Goal: Information Seeking & Learning: Learn about a topic

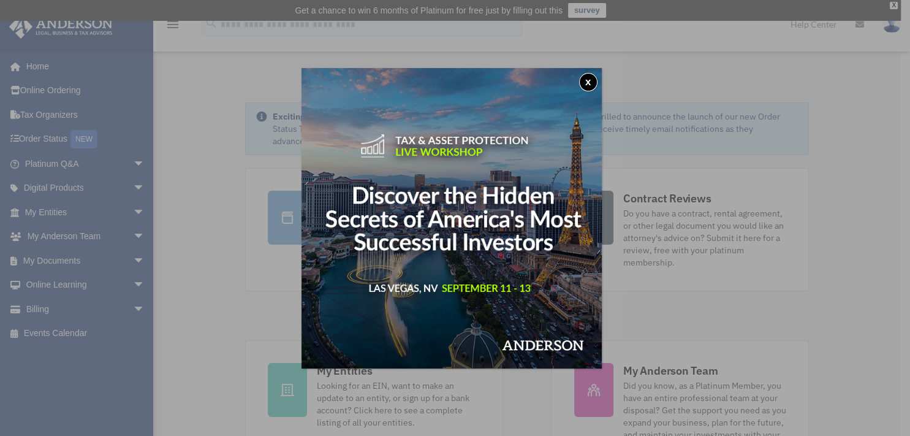
click at [586, 80] on button "x" at bounding box center [588, 82] width 18 height 18
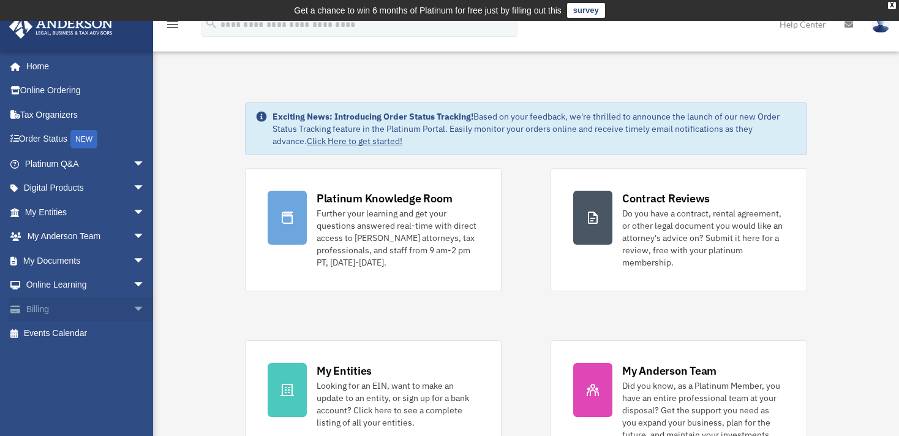
click at [72, 309] on link "Billing arrow_drop_down" at bounding box center [86, 308] width 155 height 25
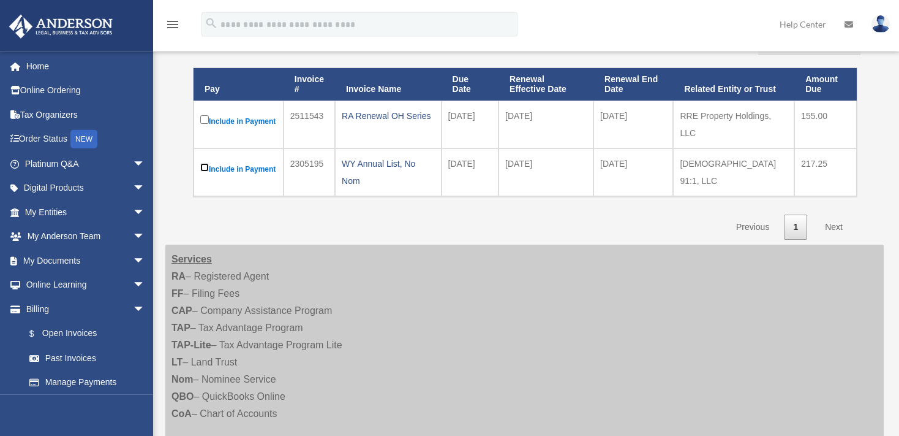
scroll to position [194, 0]
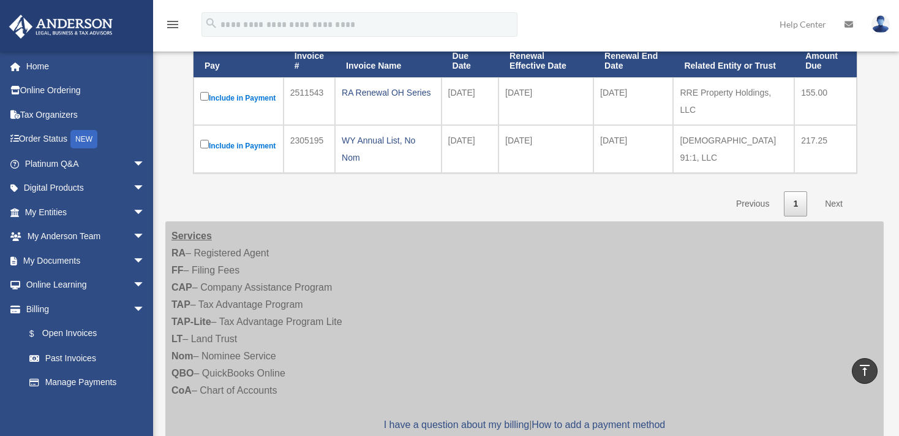
click at [832, 215] on link "Next" at bounding box center [834, 203] width 36 height 25
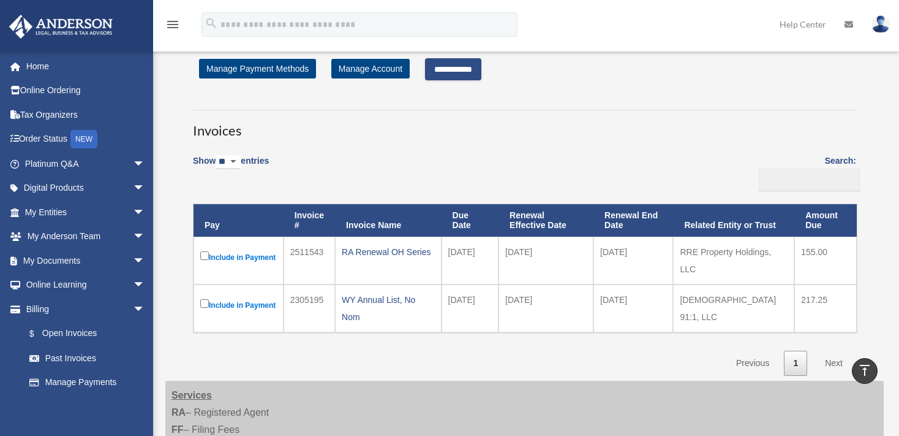
scroll to position [0, 0]
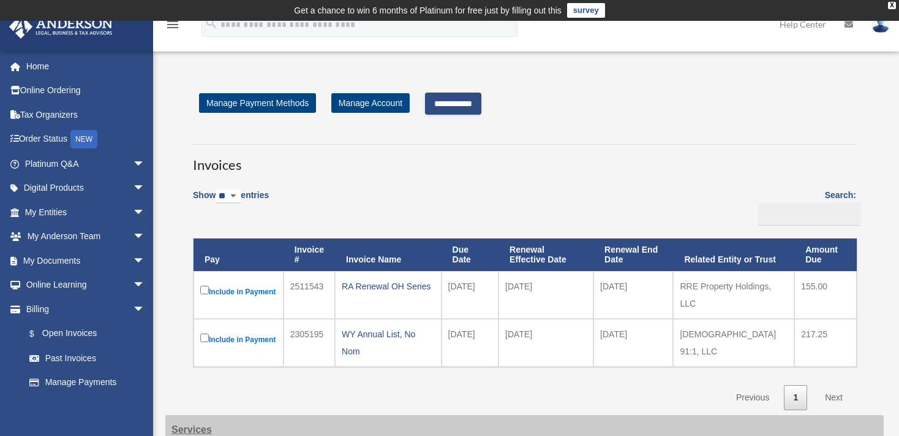
click at [462, 105] on input "**********" at bounding box center [453, 103] width 56 height 22
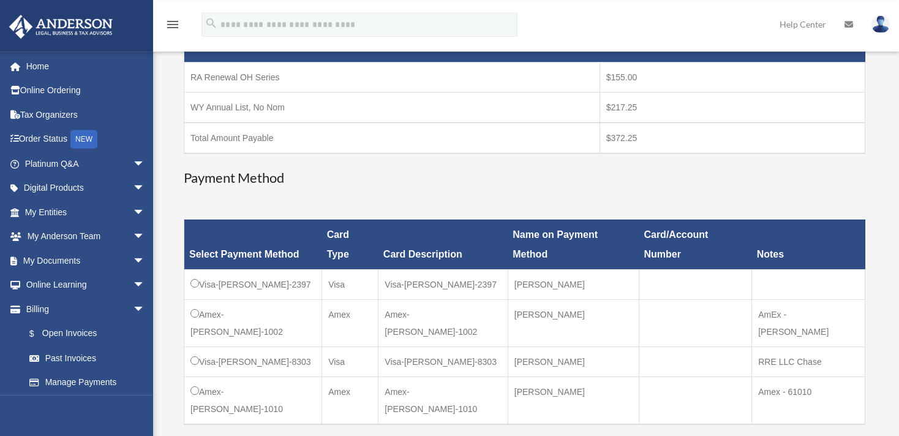
scroll to position [258, 0]
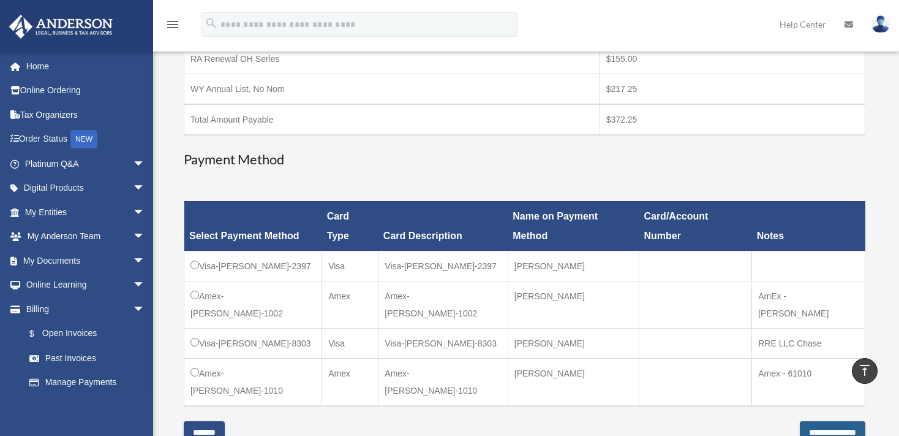
click at [800, 421] on input "**********" at bounding box center [833, 432] width 66 height 22
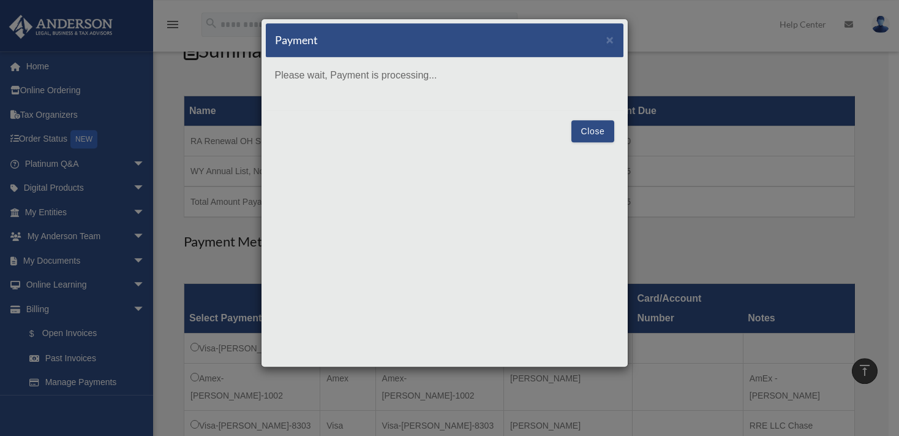
scroll to position [0, 0]
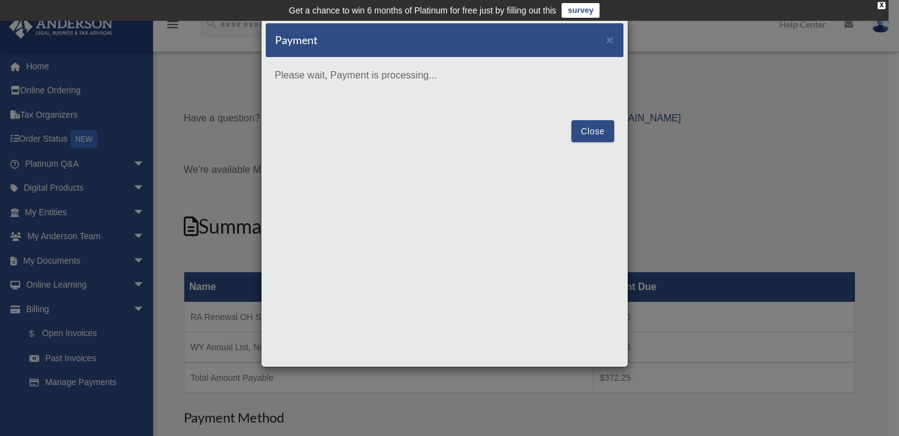
click at [593, 130] on button "Close" at bounding box center [592, 131] width 42 height 22
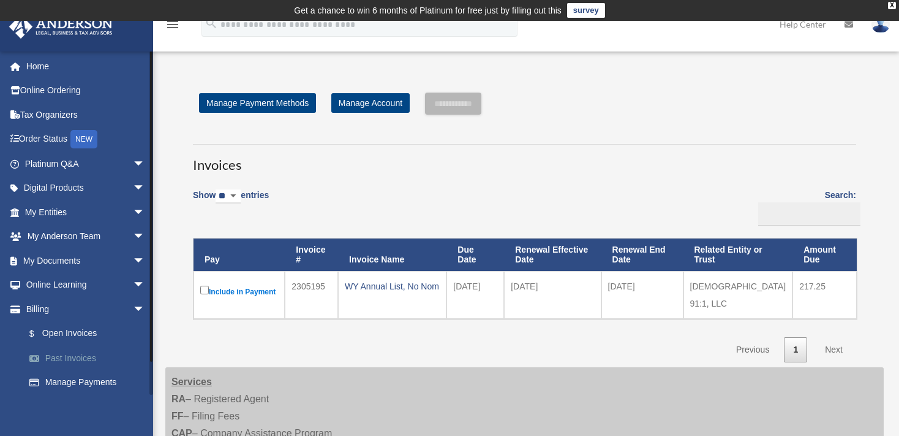
click at [87, 361] on link "Past Invoices" at bounding box center [90, 357] width 146 height 25
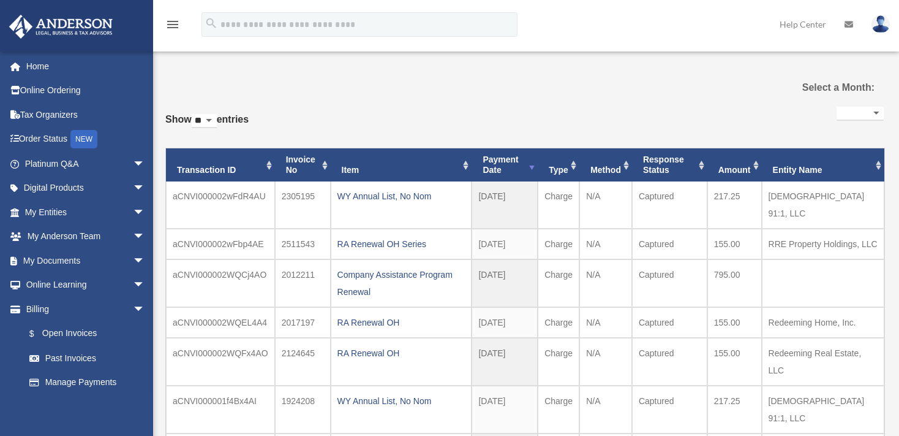
select select
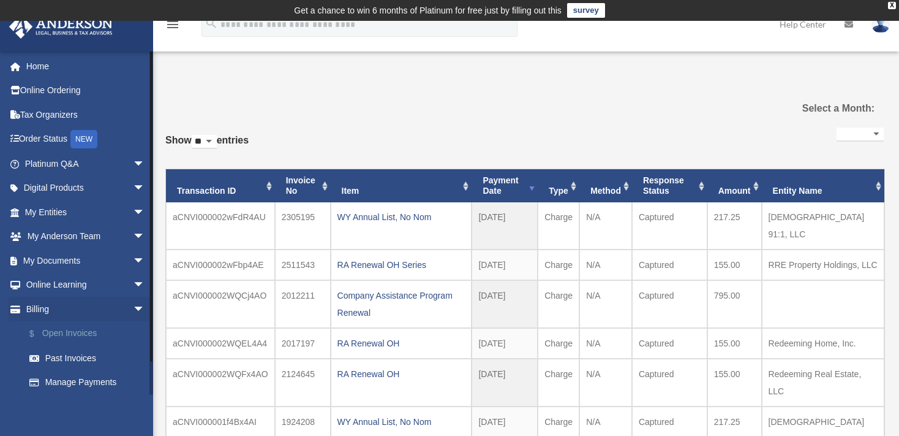
click at [62, 331] on link "$ Open Invoices" at bounding box center [90, 333] width 146 height 25
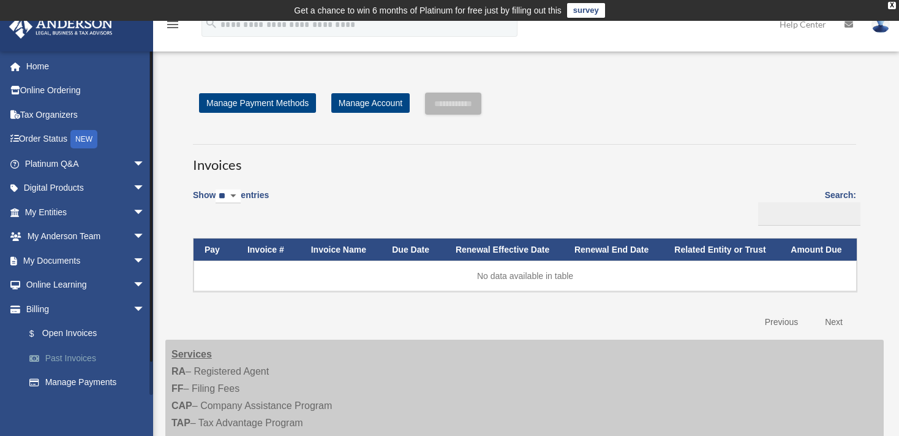
click at [79, 358] on link "Past Invoices" at bounding box center [90, 357] width 146 height 25
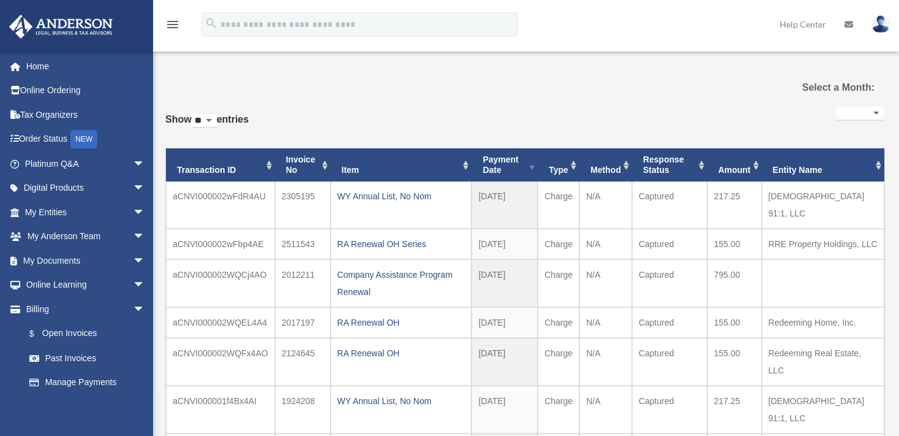
select select
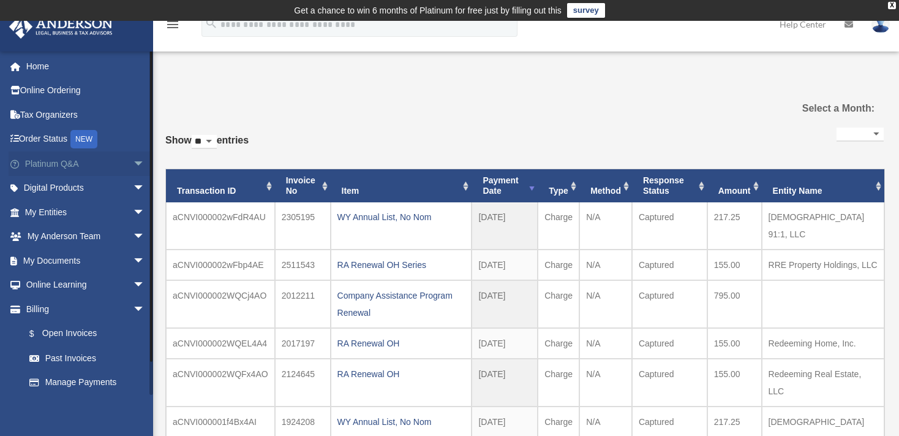
click at [55, 165] on link "Platinum Q&A arrow_drop_down" at bounding box center [86, 163] width 155 height 25
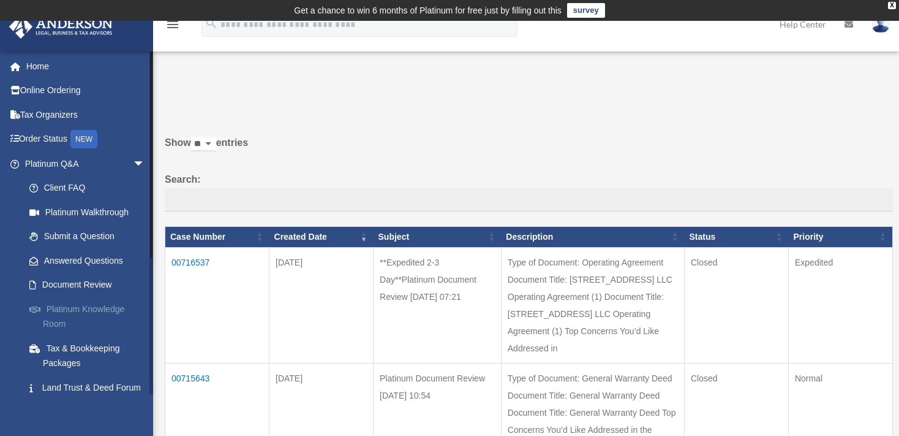
click at [77, 309] on link "Platinum Knowledge Room" at bounding box center [90, 315] width 146 height 39
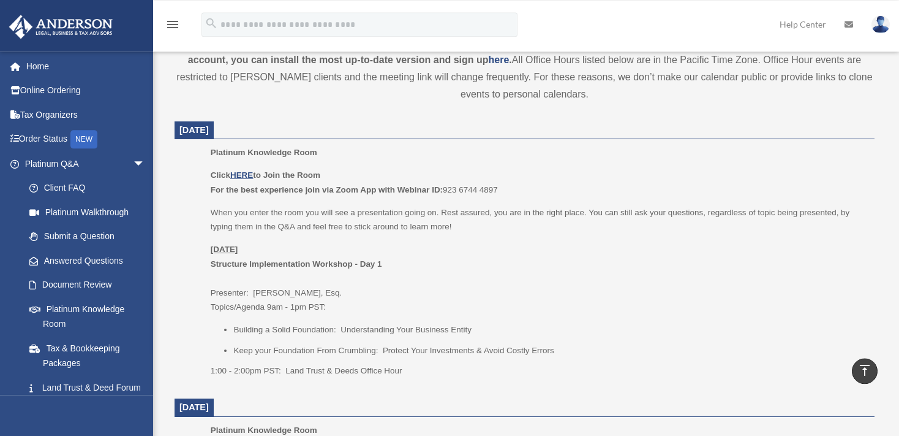
scroll to position [453, 0]
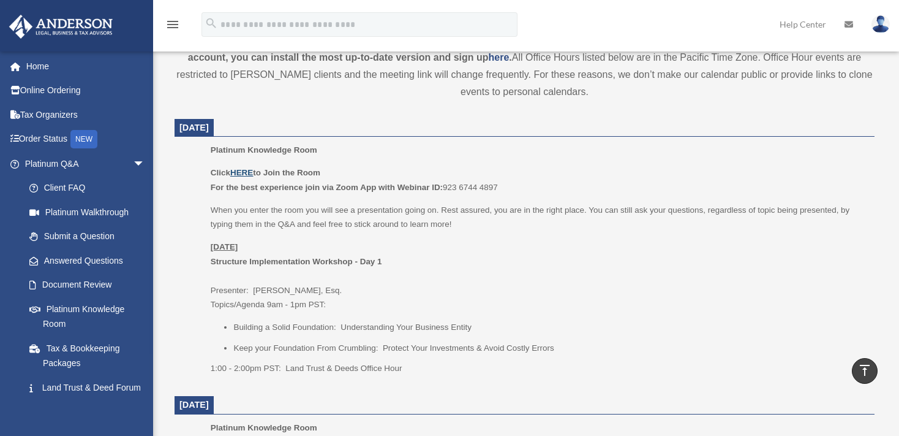
click at [249, 170] on u "HERE" at bounding box center [241, 172] width 23 height 9
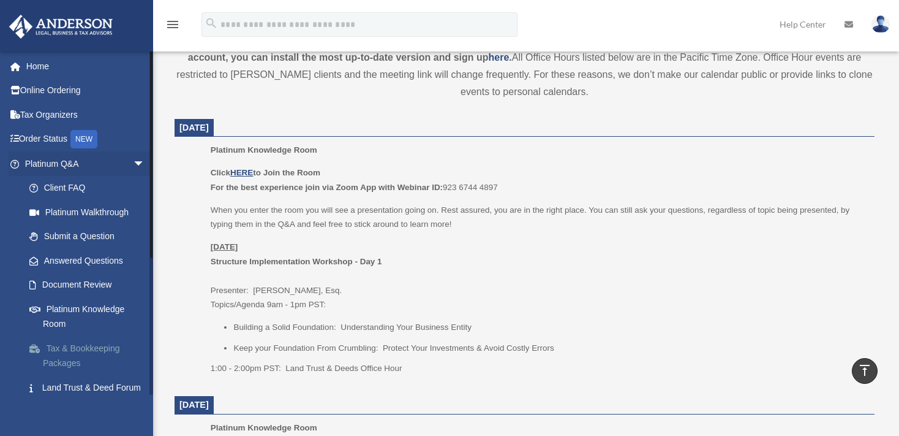
click at [78, 352] on link "Tax & Bookkeeping Packages" at bounding box center [90, 355] width 146 height 39
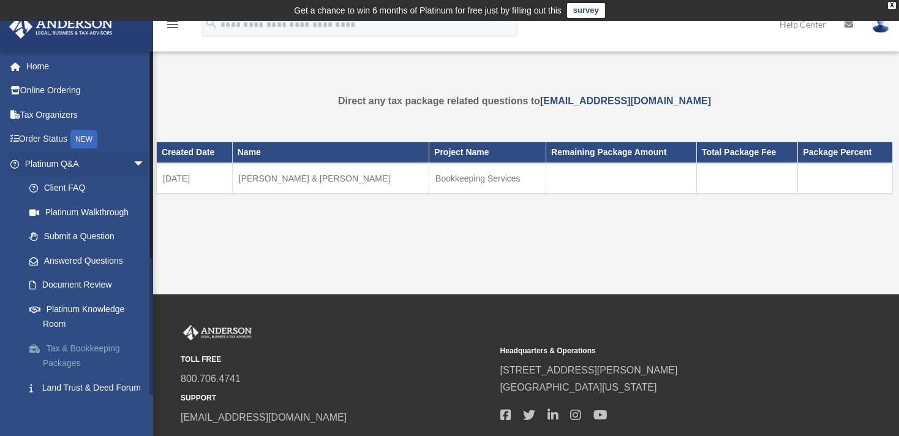
click at [51, 355] on link "Tax & Bookkeeping Packages" at bounding box center [90, 355] width 146 height 39
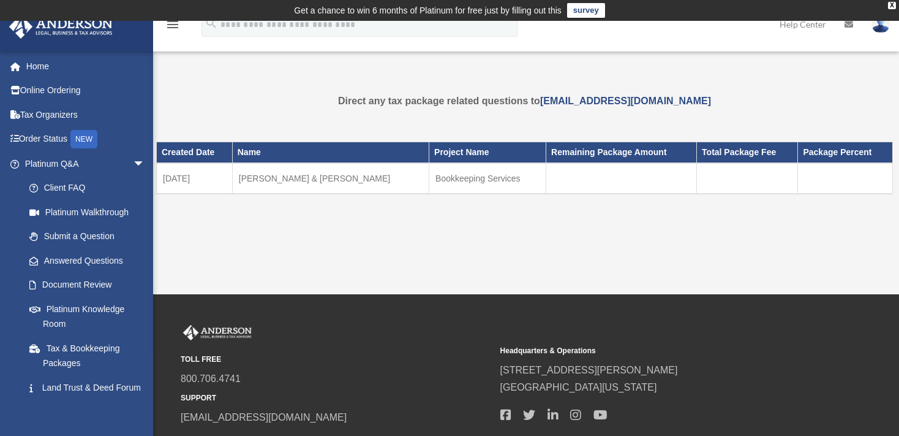
scroll to position [57, 0]
drag, startPoint x: 639, startPoint y: 100, endPoint x: 650, endPoint y: 100, distance: 11.6
click at [650, 100] on div "Direct any tax package related questions to [EMAIL_ADDRESS][DOMAIN_NAME] Do you…" at bounding box center [524, 167] width 737 height 151
click at [356, 83] on div "Tax Package date_range Published on Last updated August 20, 2025 March 4, 2021 …" at bounding box center [524, 168] width 737 height 180
click at [46, 184] on link "Client FAQ" at bounding box center [90, 188] width 146 height 25
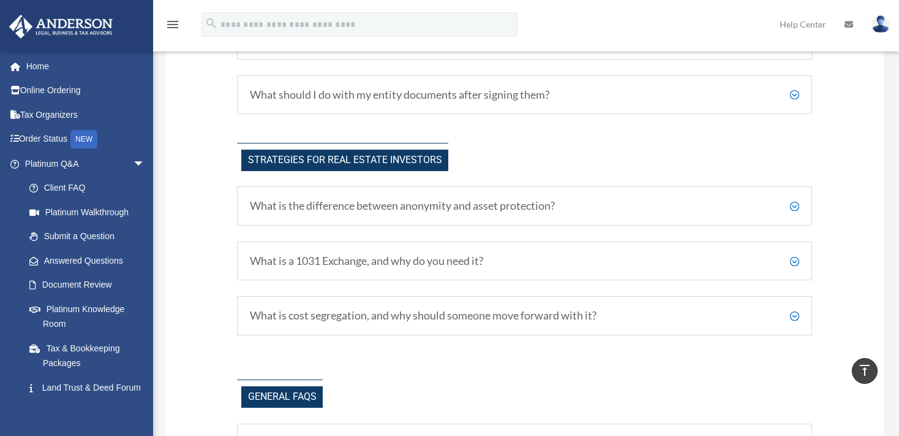
scroll to position [2273, 0]
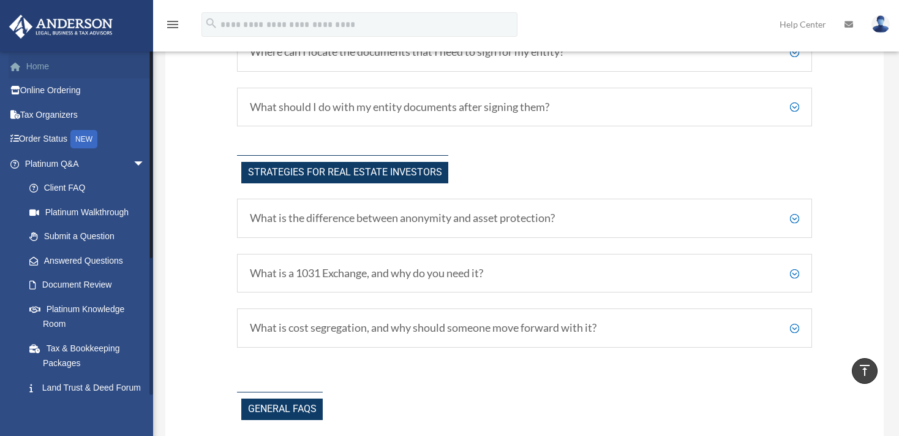
click at [40, 71] on link "Home" at bounding box center [86, 66] width 155 height 25
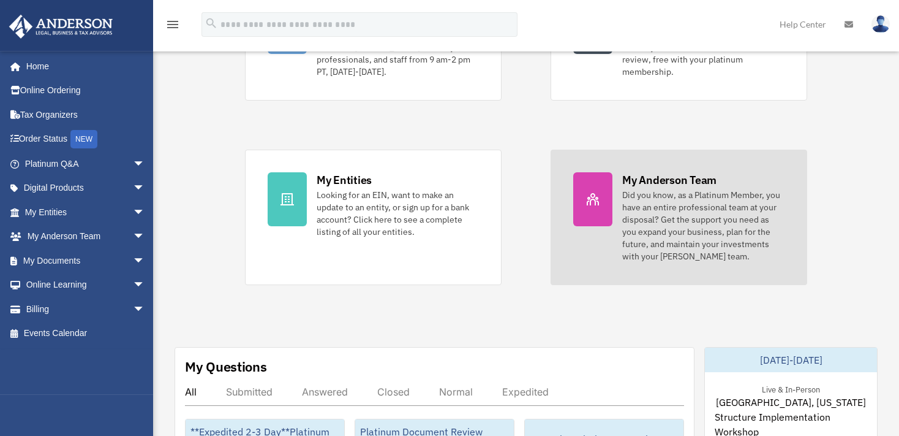
scroll to position [194, 0]
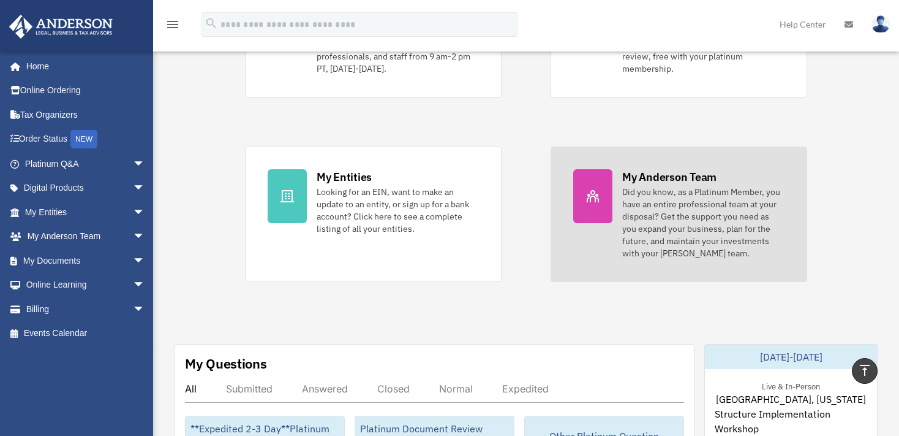
click at [659, 192] on div "Did you know, as a Platinum Member, you have an entire professional team at you…" at bounding box center [703, 223] width 162 height 74
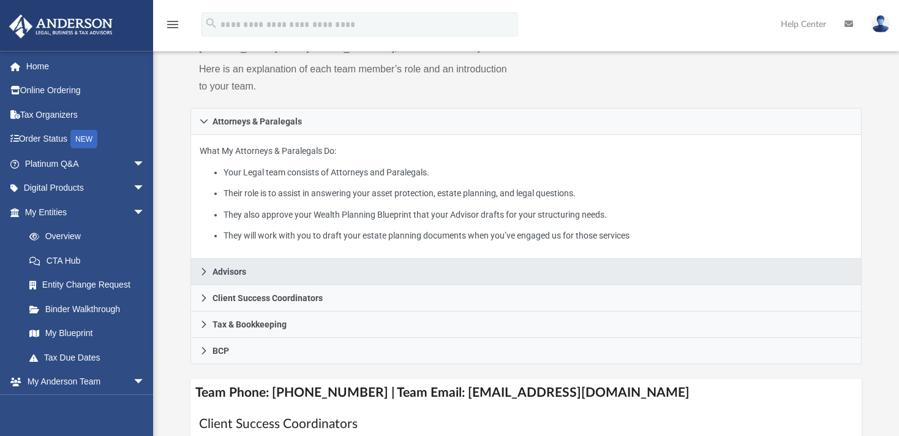
scroll to position [194, 0]
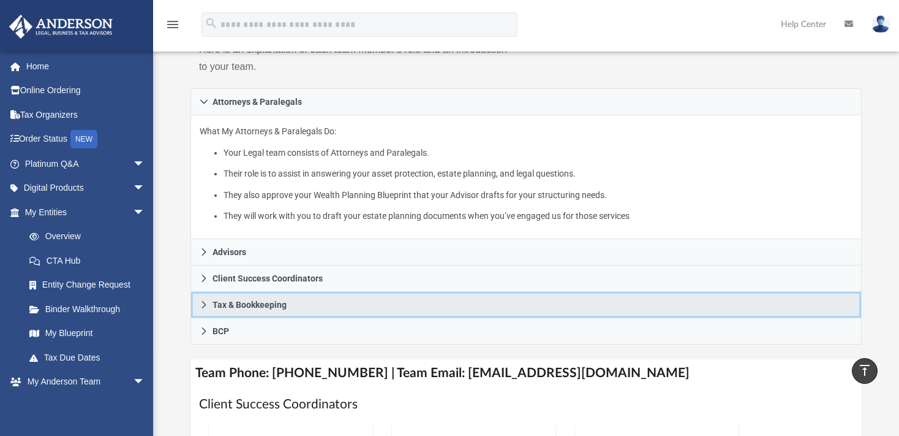
click at [205, 303] on icon at bounding box center [204, 304] width 9 height 9
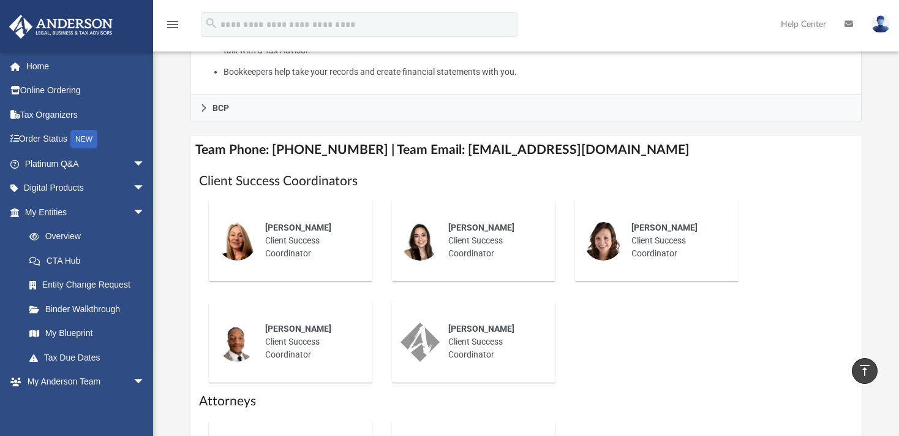
scroll to position [453, 0]
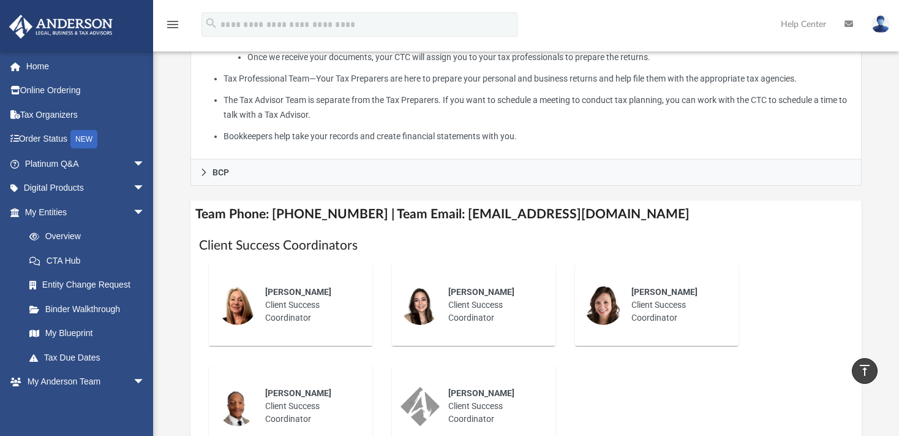
click at [880, 148] on div "Who is on my team and who will I work with: While a client of Anderson you will…" at bounding box center [526, 233] width 746 height 1180
